Goal: Task Accomplishment & Management: Manage account settings

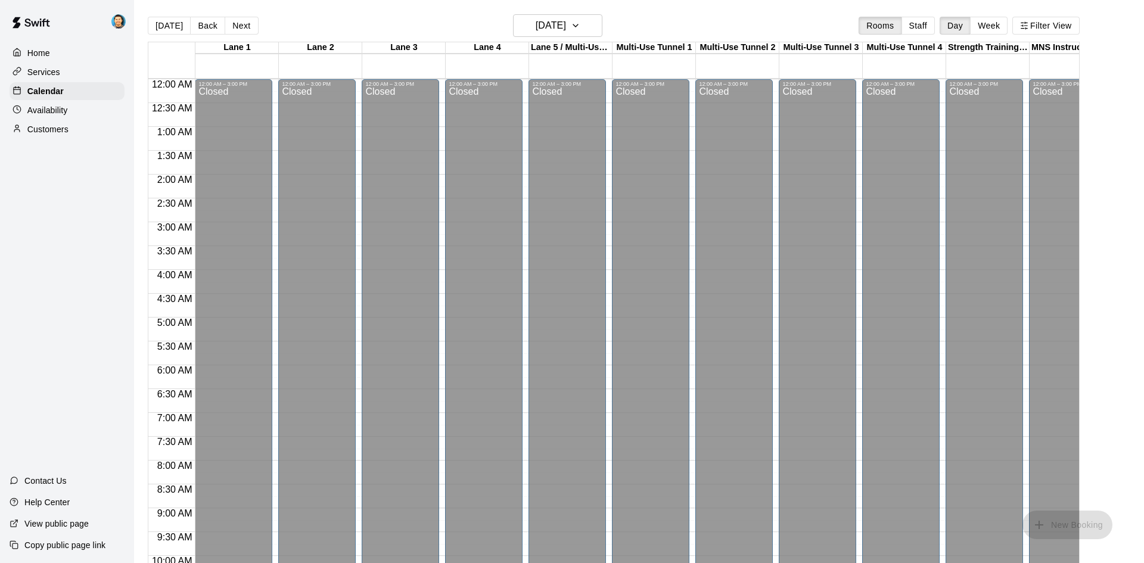
click at [198, 20] on button "Back" at bounding box center [207, 26] width 35 height 18
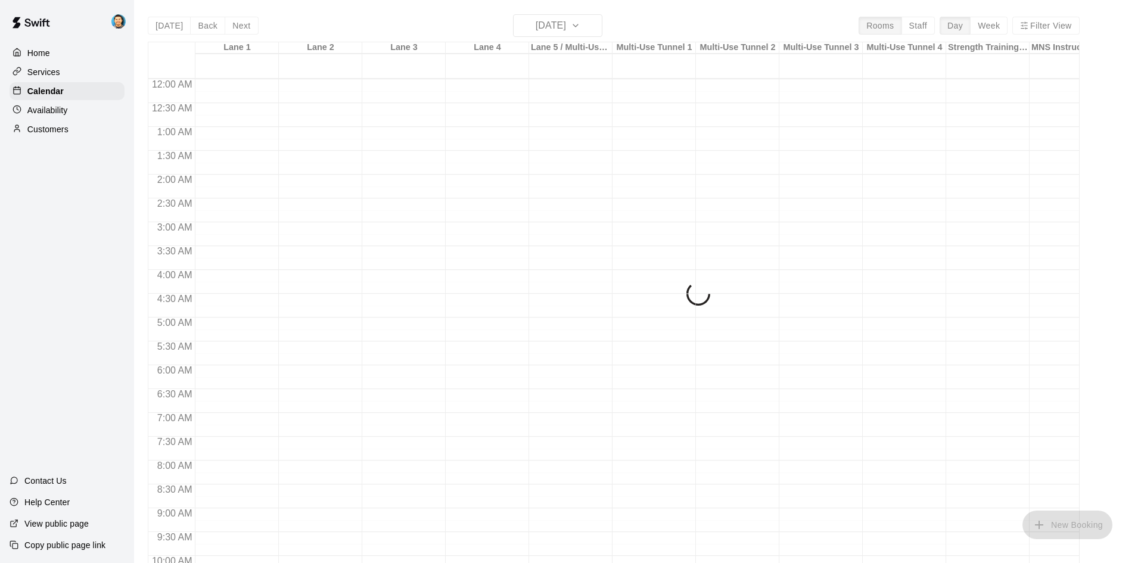
scroll to position [611, 0]
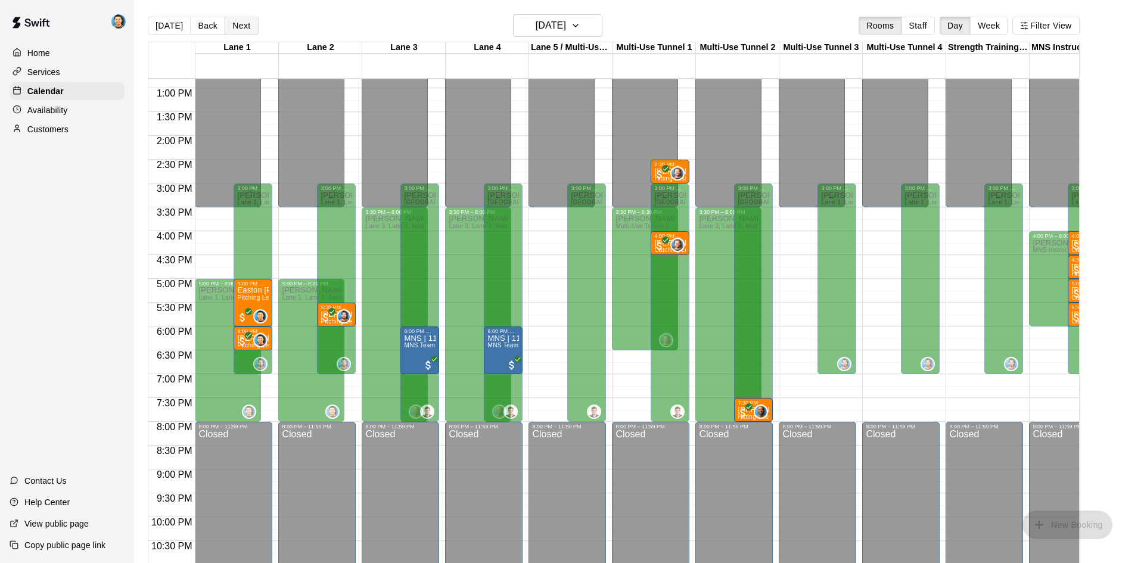
click at [246, 29] on button "Next" at bounding box center [241, 26] width 33 height 18
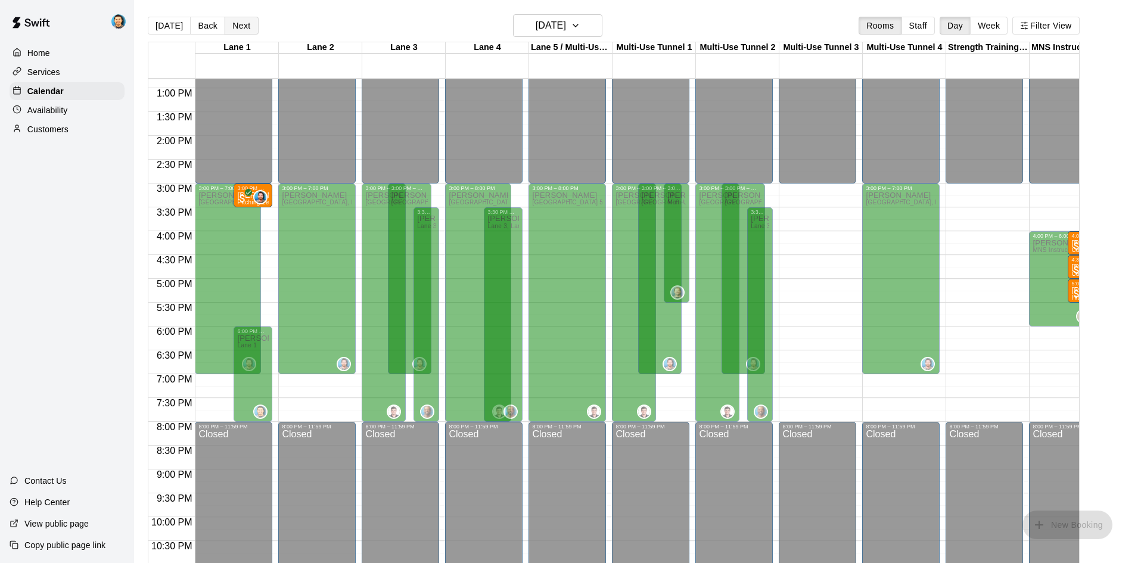
click at [246, 26] on button "Next" at bounding box center [241, 26] width 33 height 18
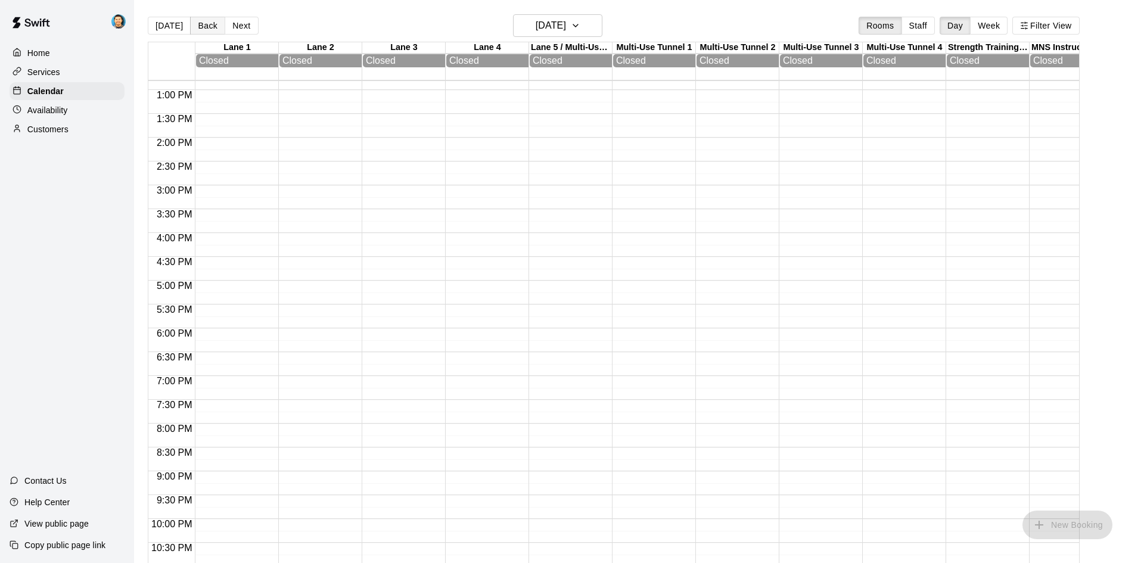
click at [210, 23] on button "Back" at bounding box center [207, 26] width 35 height 18
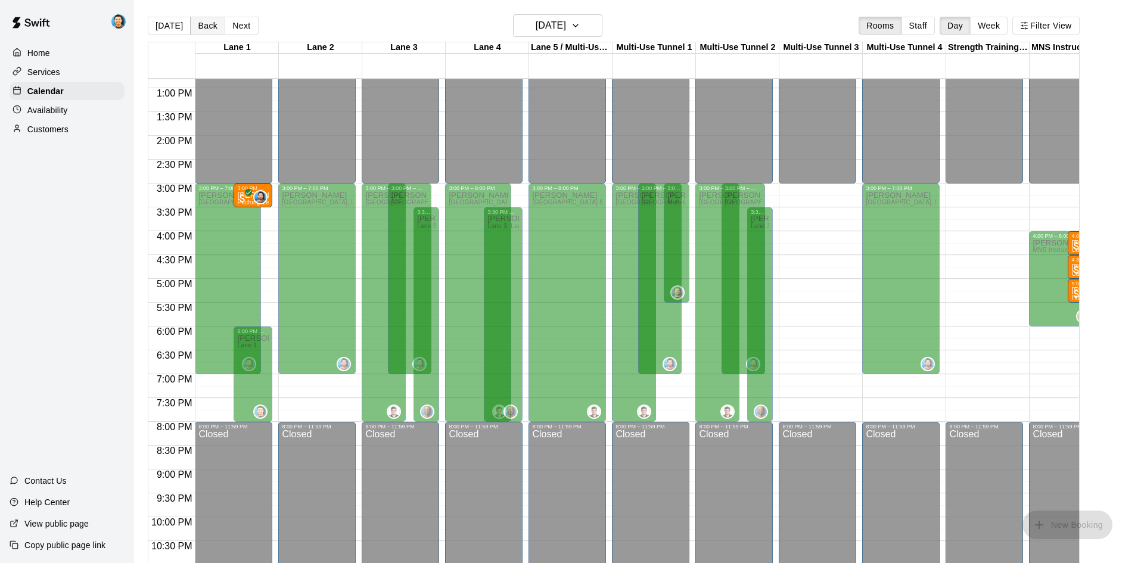
click at [210, 23] on button "Back" at bounding box center [207, 26] width 35 height 18
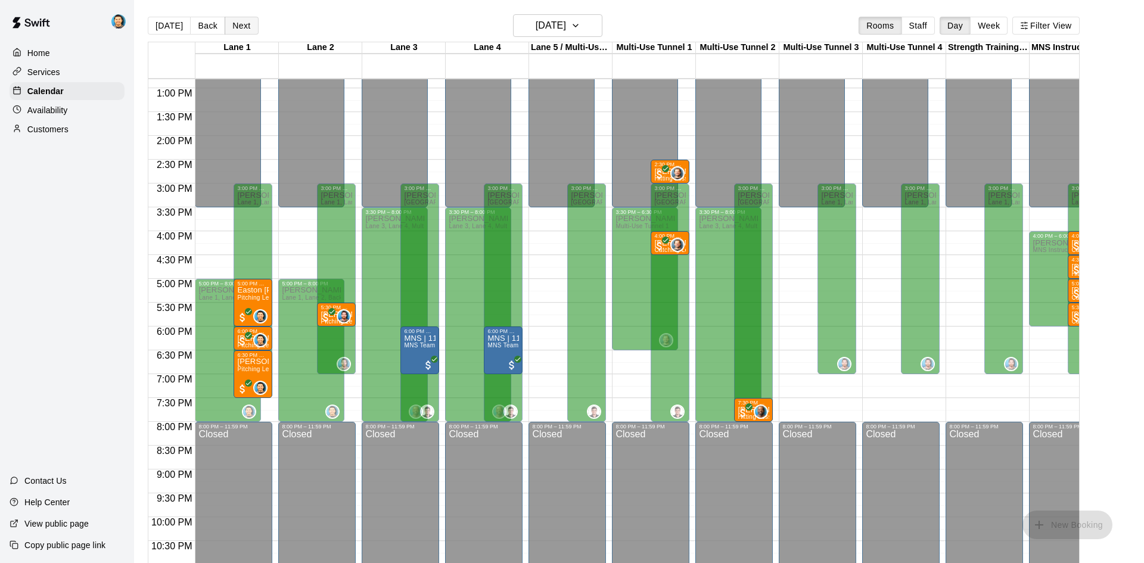
click at [249, 27] on button "Next" at bounding box center [241, 26] width 33 height 18
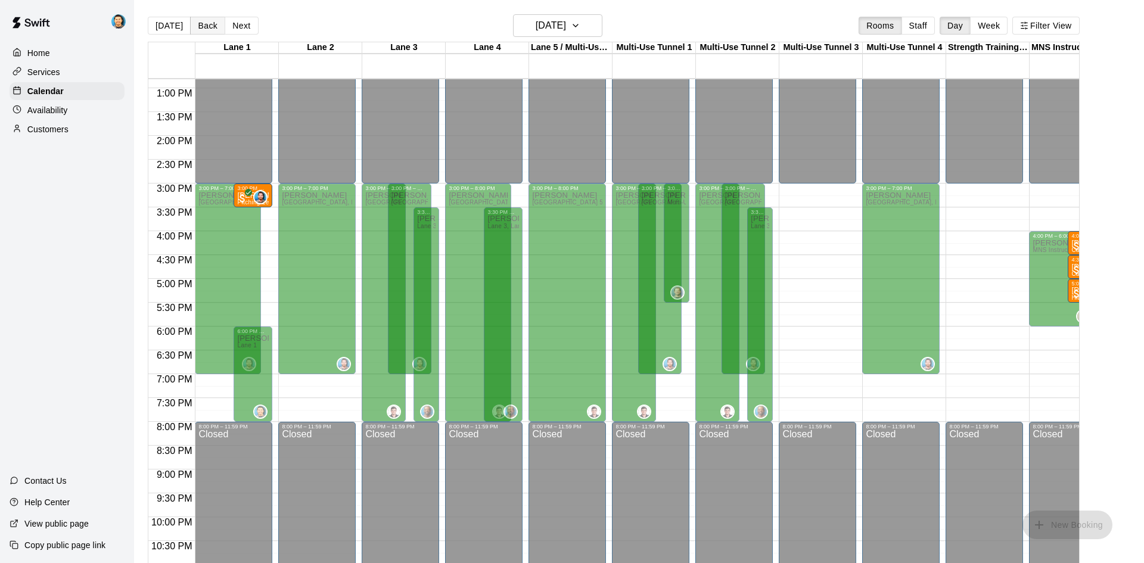
click at [215, 24] on button "Back" at bounding box center [207, 26] width 35 height 18
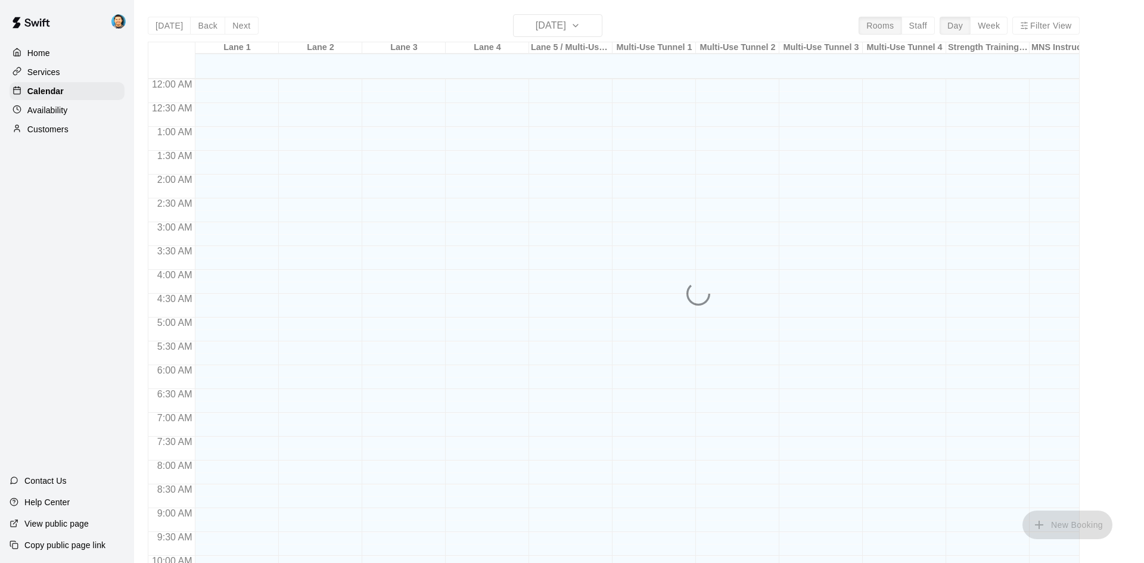
scroll to position [611, 0]
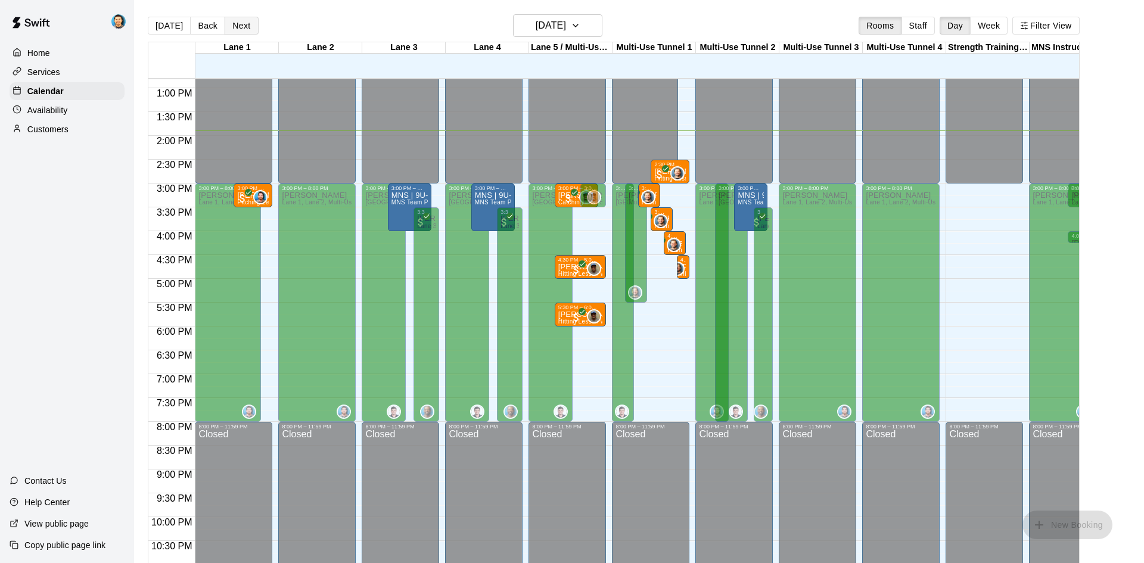
click at [241, 30] on button "Next" at bounding box center [241, 26] width 33 height 18
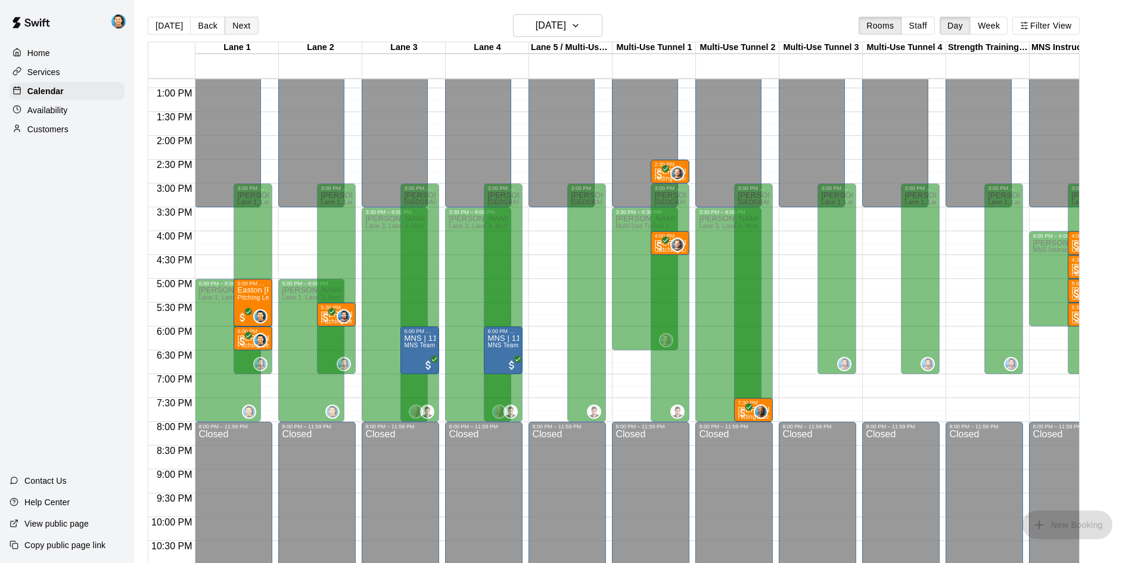
click at [240, 28] on button "Next" at bounding box center [241, 26] width 33 height 18
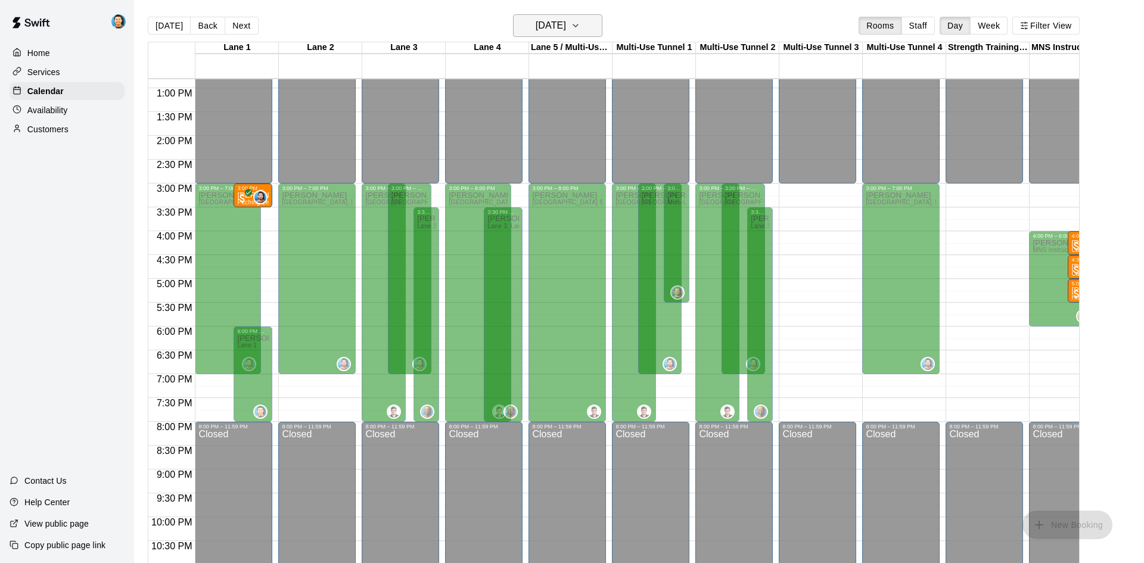
click at [585, 25] on button "[DATE]" at bounding box center [557, 25] width 89 height 23
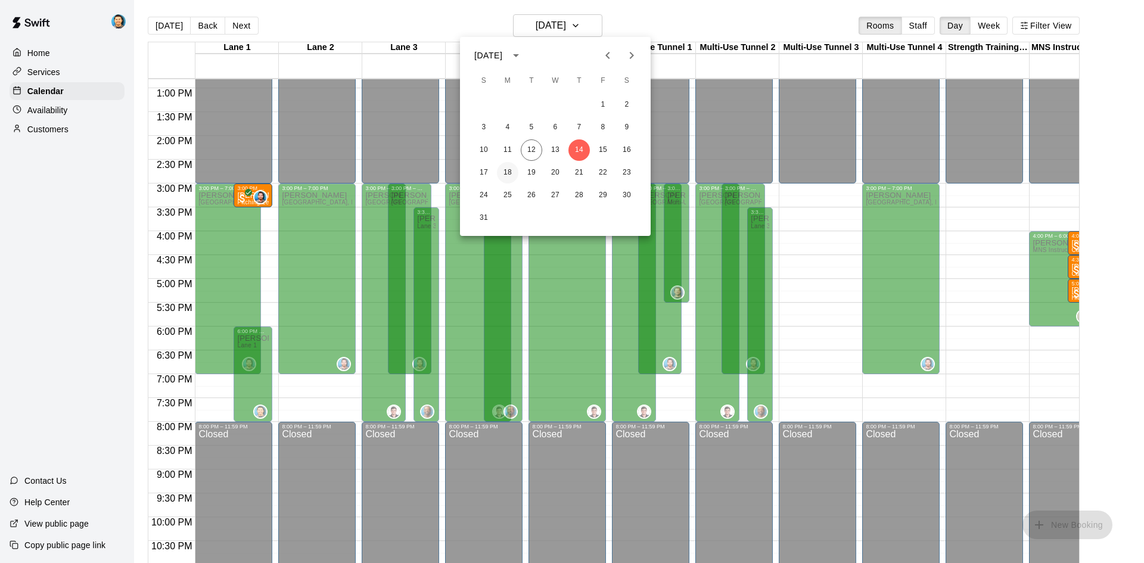
click at [503, 175] on button "18" at bounding box center [507, 172] width 21 height 21
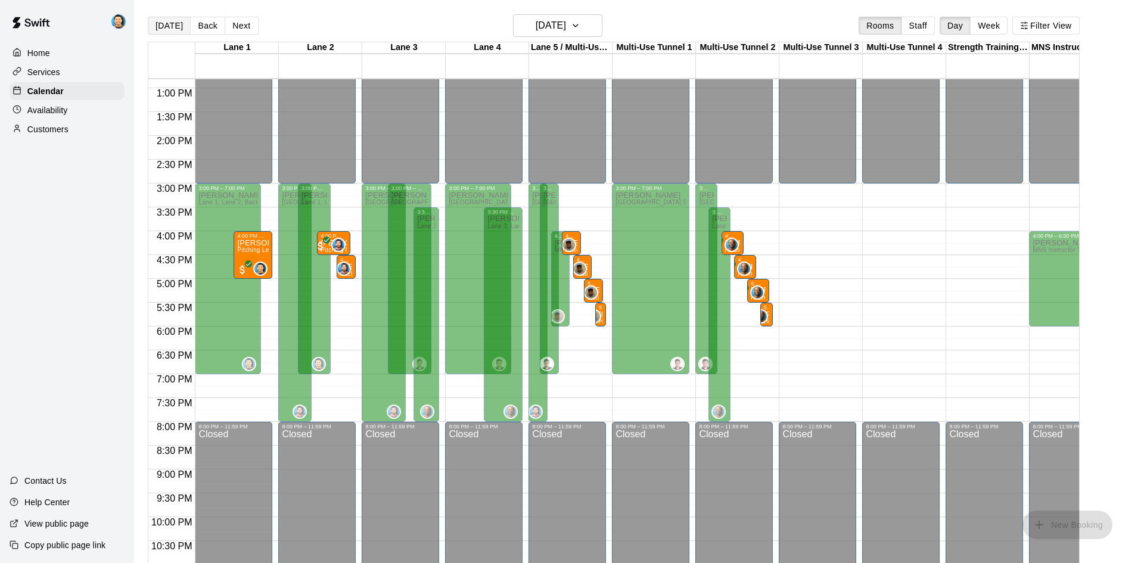
click at [173, 29] on button "[DATE]" at bounding box center [169, 26] width 43 height 18
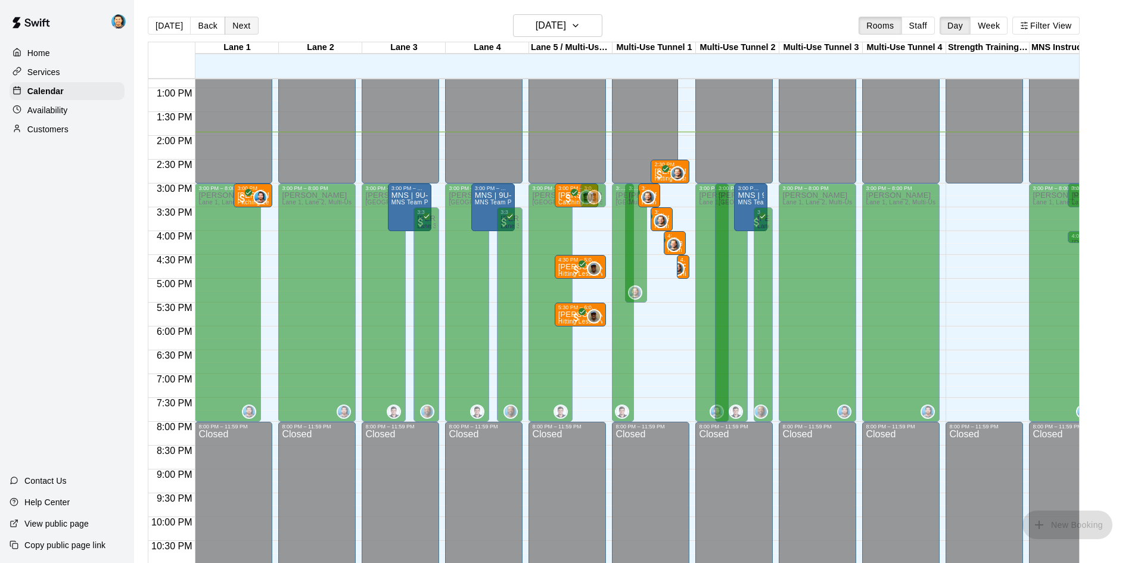
click at [246, 26] on button "Next" at bounding box center [241, 26] width 33 height 18
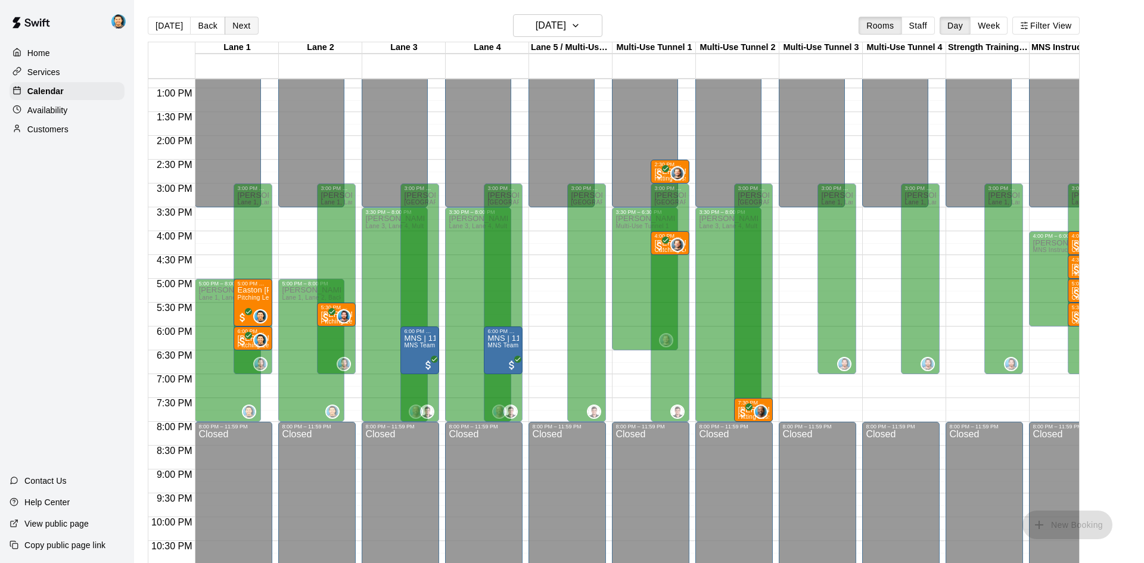
click at [246, 26] on button "Next" at bounding box center [241, 26] width 33 height 18
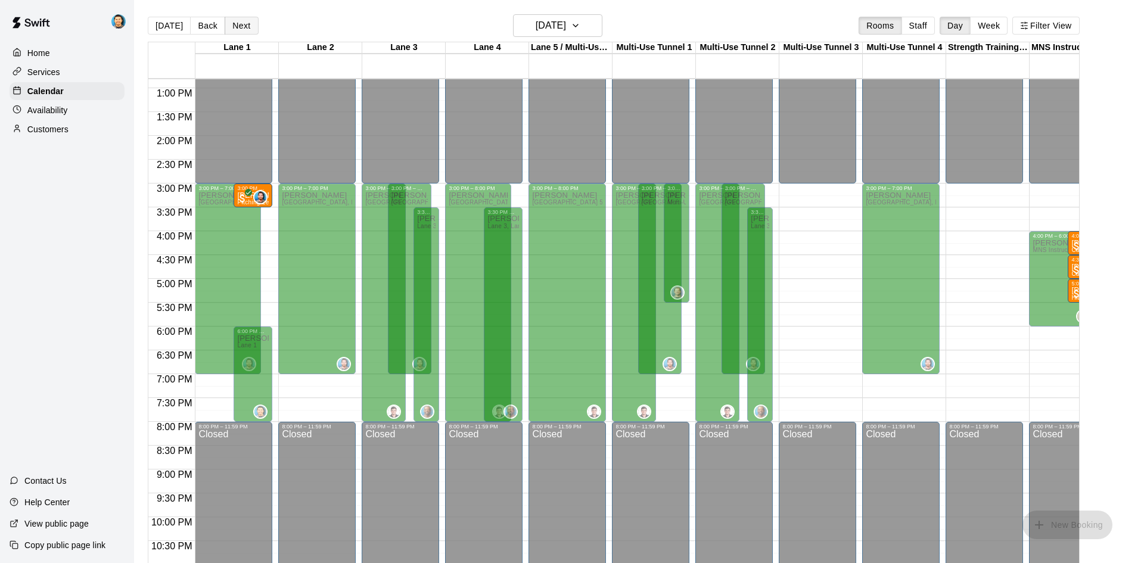
click at [244, 30] on button "Next" at bounding box center [241, 26] width 33 height 18
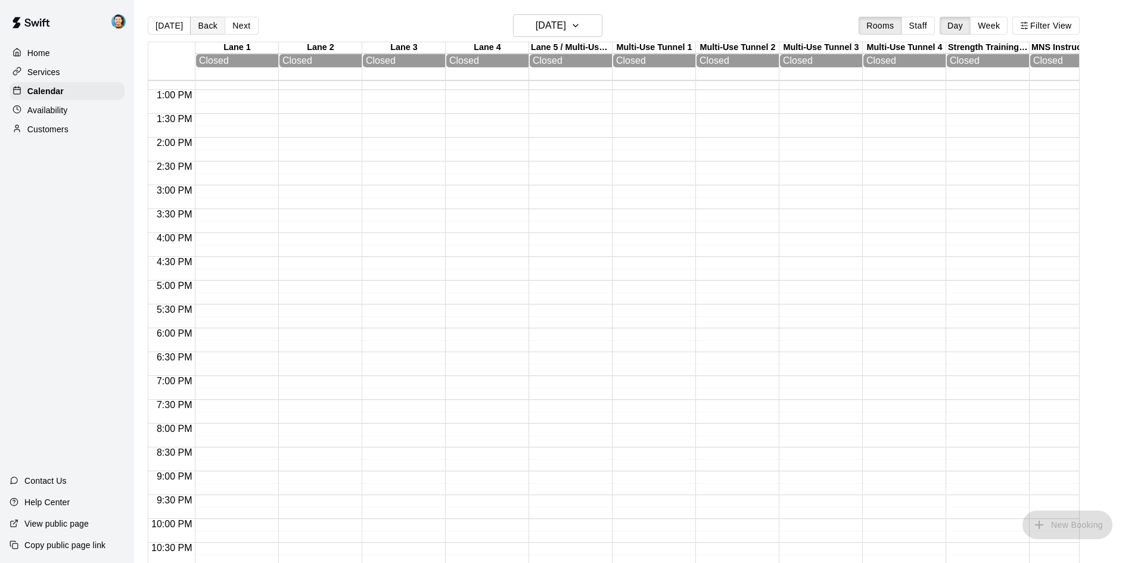
click at [213, 29] on button "Back" at bounding box center [207, 26] width 35 height 18
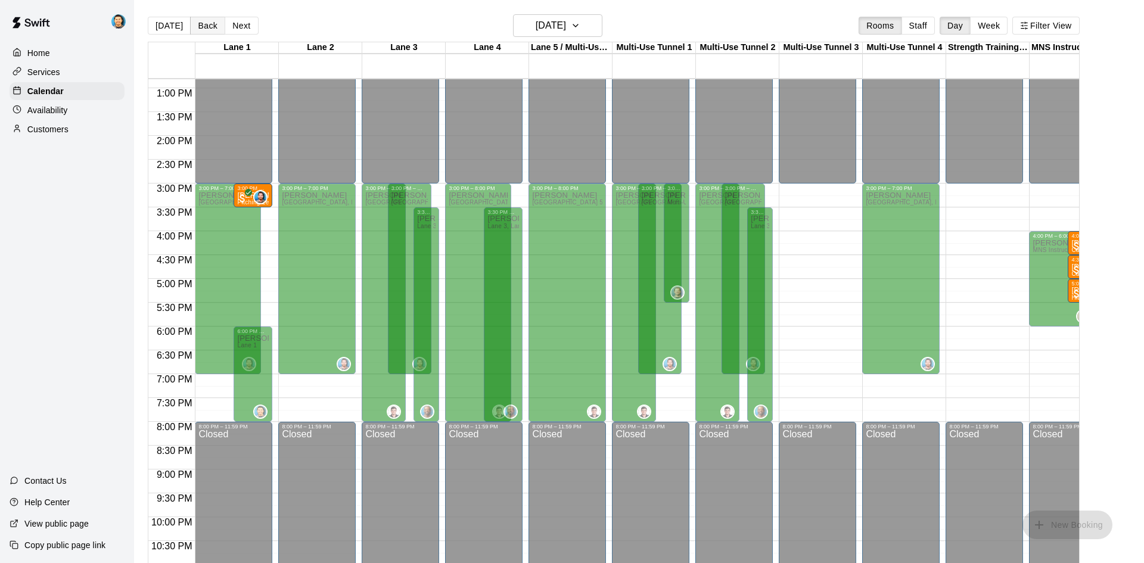
click at [213, 29] on button "Back" at bounding box center [207, 26] width 35 height 18
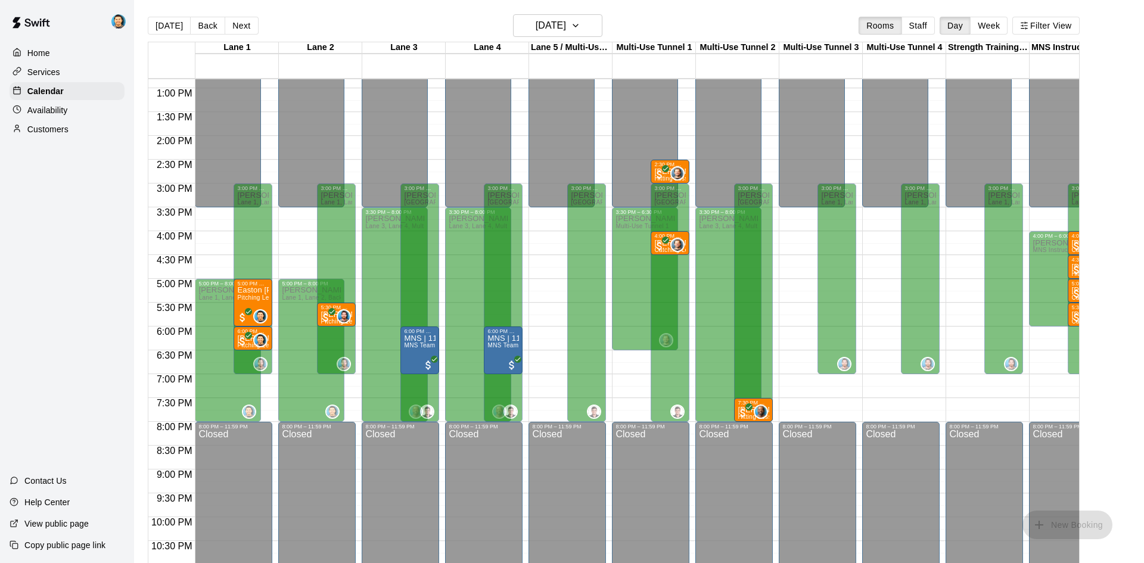
click at [53, 116] on p "Availability" at bounding box center [47, 110] width 41 height 12
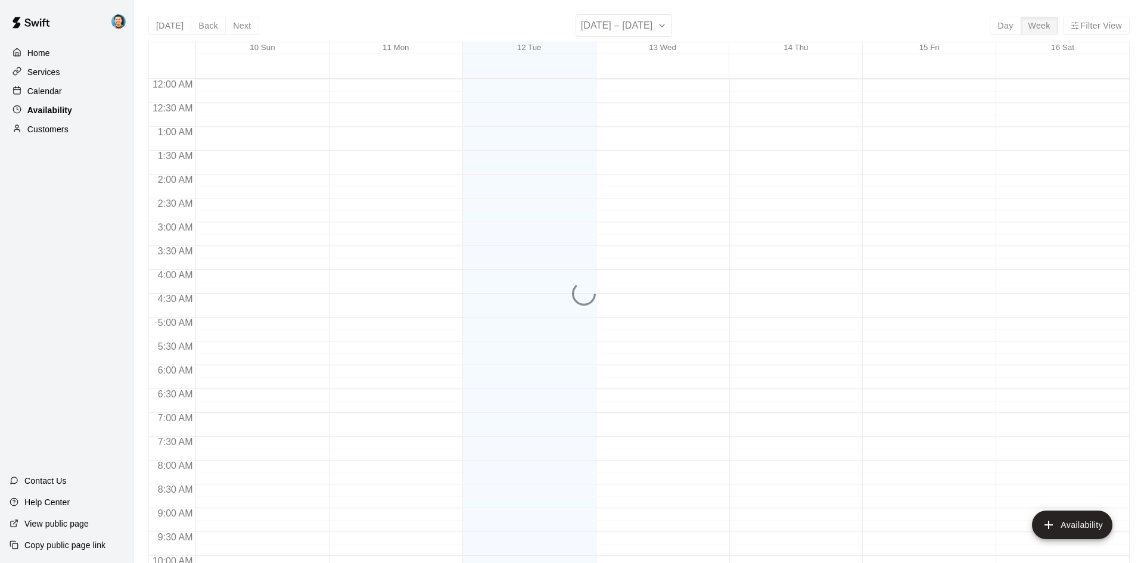
scroll to position [647, 0]
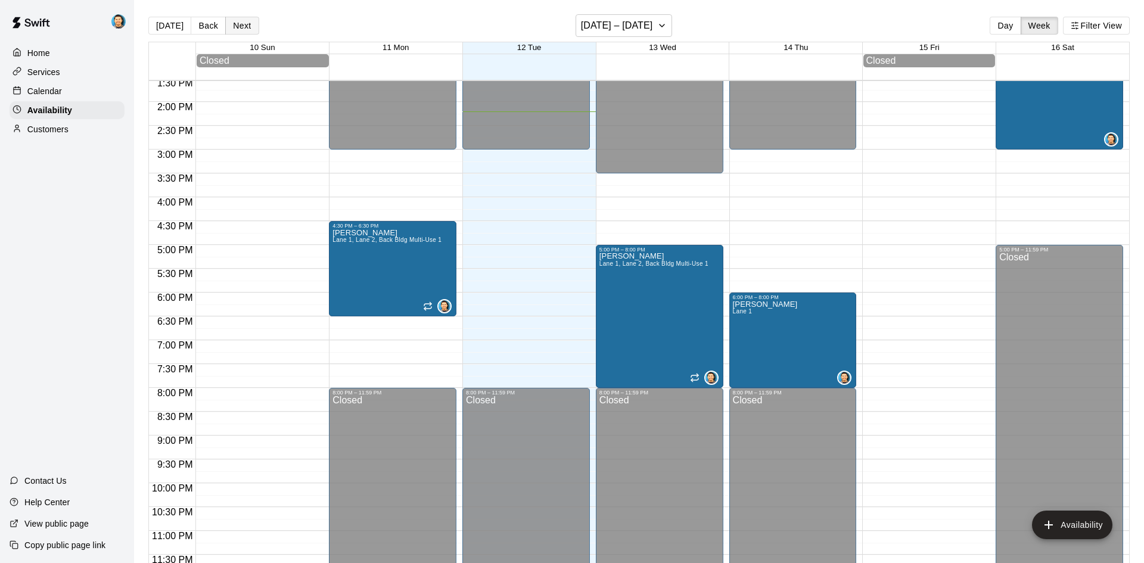
click at [244, 30] on button "Next" at bounding box center [241, 26] width 33 height 18
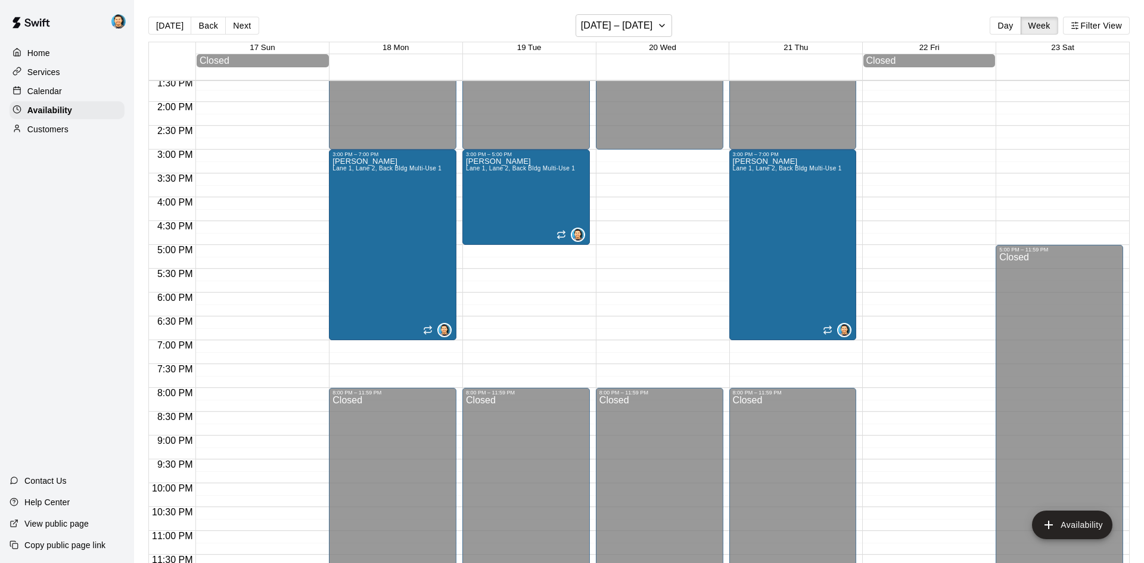
click at [526, 21] on div "Today Back Next August 17 – 23 Day Week Filter View" at bounding box center [639, 27] width 982 height 27
